Goal: Information Seeking & Learning: Learn about a topic

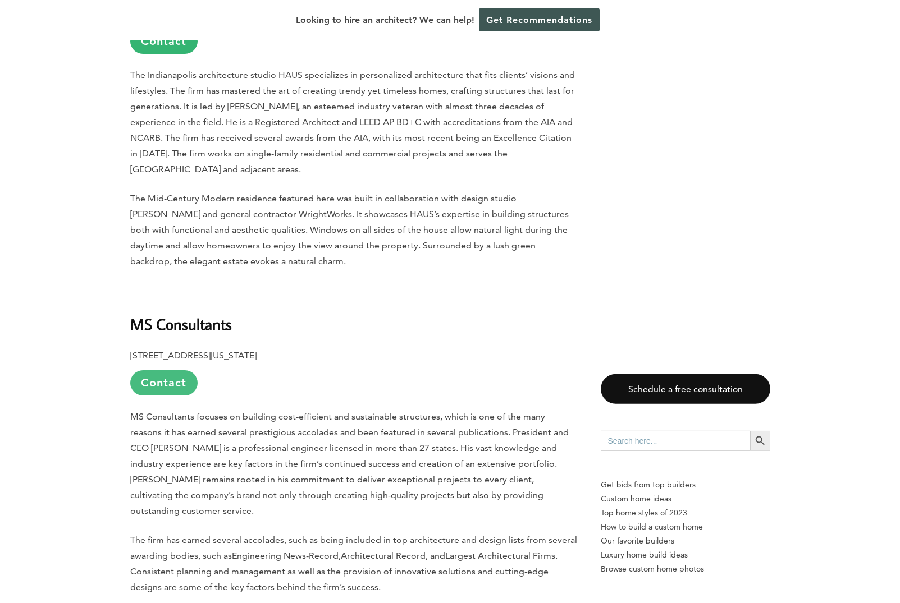
scroll to position [2443, 0]
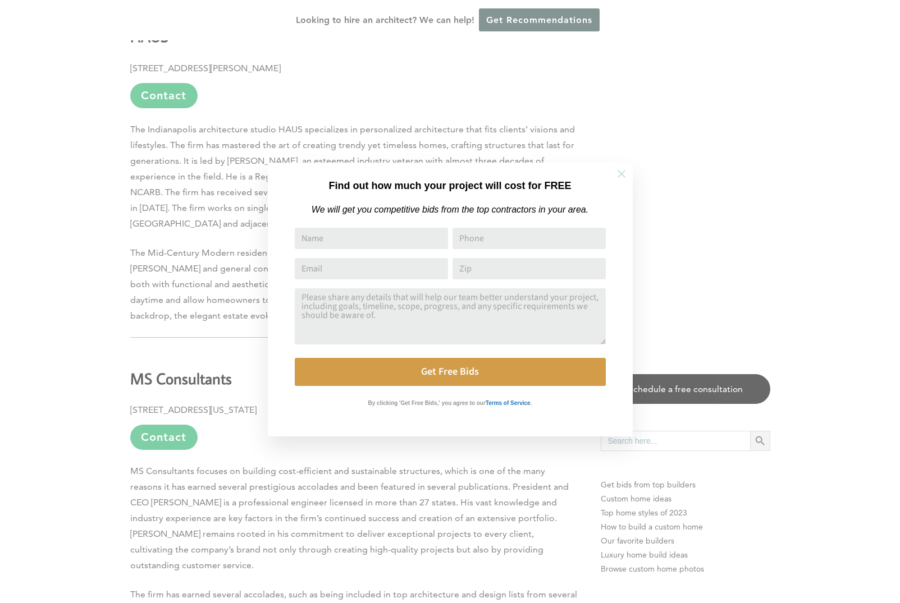
click at [620, 173] on icon at bounding box center [621, 174] width 8 height 8
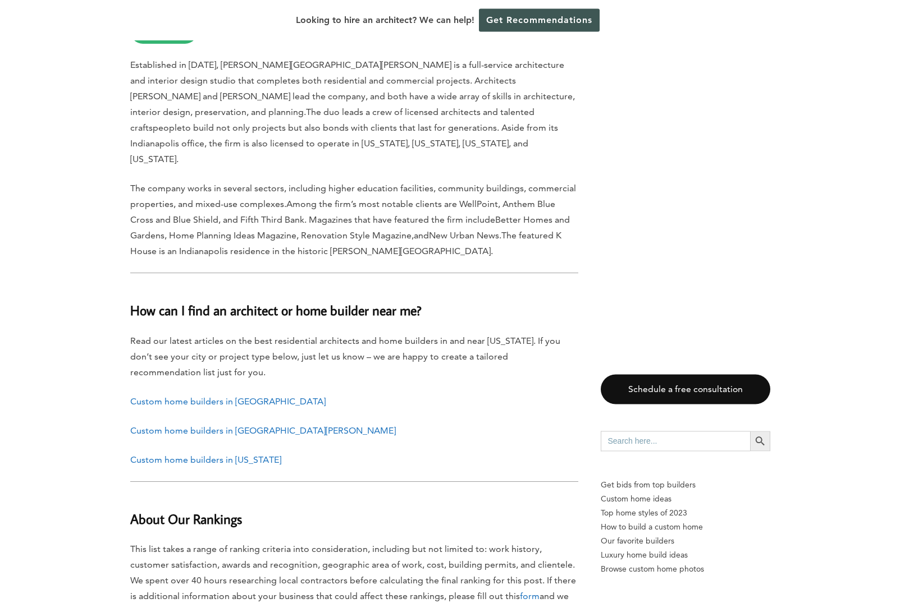
scroll to position [4320, 0]
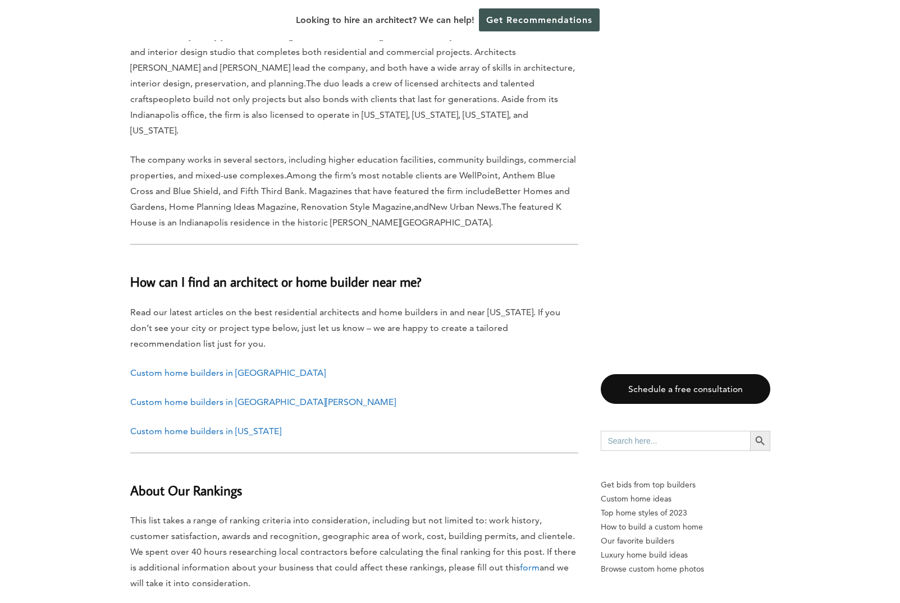
click at [201, 368] on link "Custom home builders in [GEOGRAPHIC_DATA]" at bounding box center [227, 373] width 195 height 11
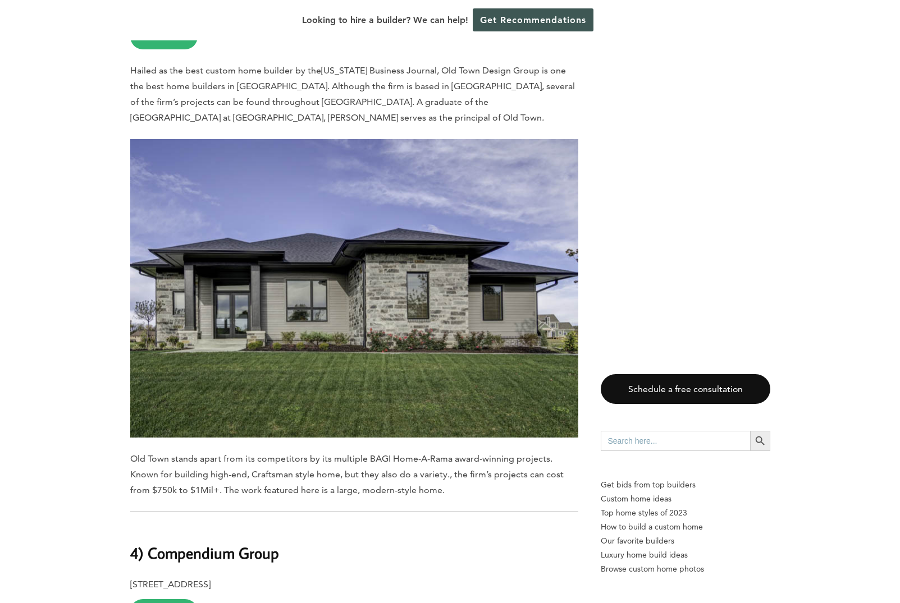
scroll to position [7759, 0]
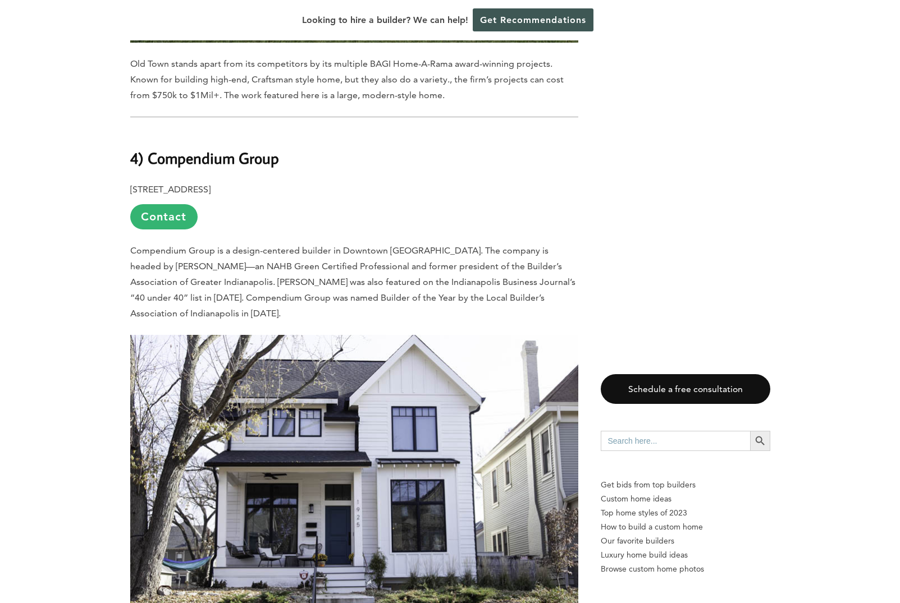
click at [208, 245] on span "Compendium Group is a design-centered builder in Downtown [GEOGRAPHIC_DATA]. Th…" at bounding box center [352, 282] width 445 height 74
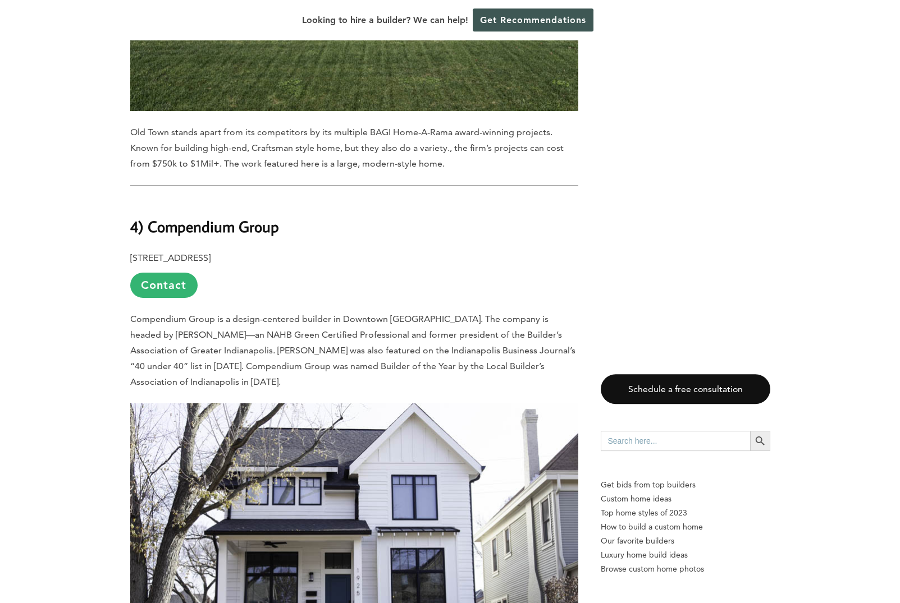
scroll to position [7625, 0]
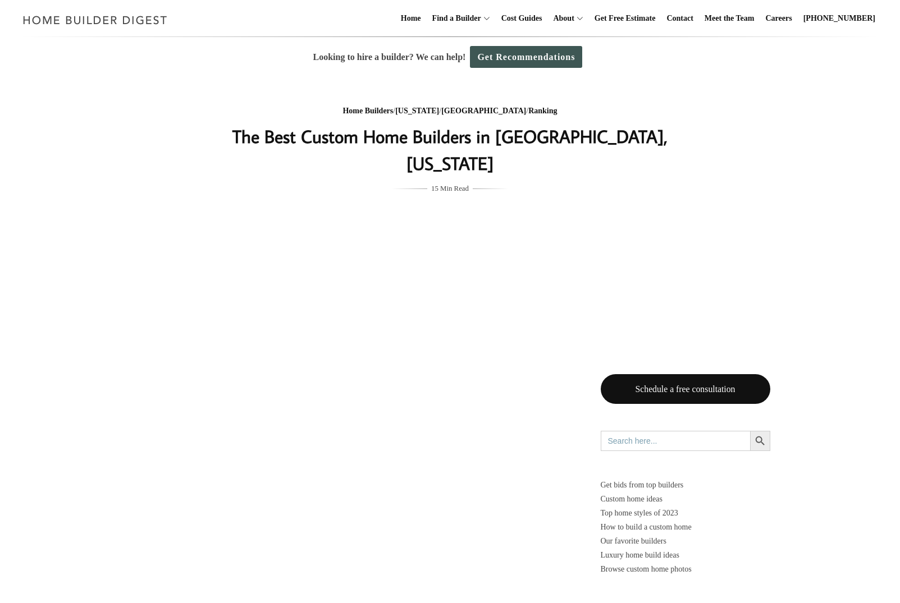
scroll to position [7625, 0]
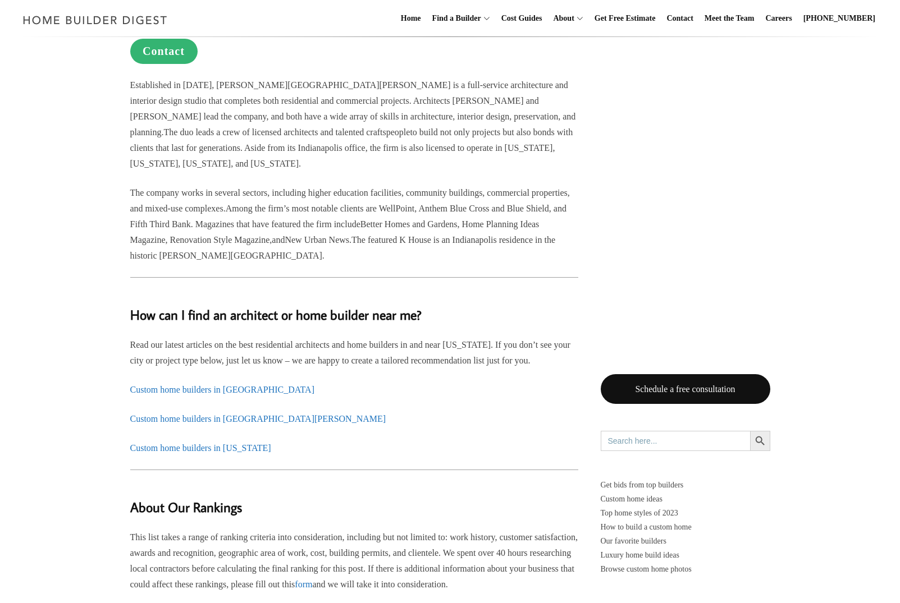
scroll to position [4320, 0]
